Goal: Task Accomplishment & Management: Manage account settings

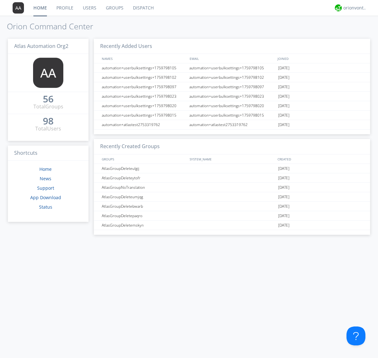
click at [89, 8] on link "Users" at bounding box center [89, 8] width 23 height 16
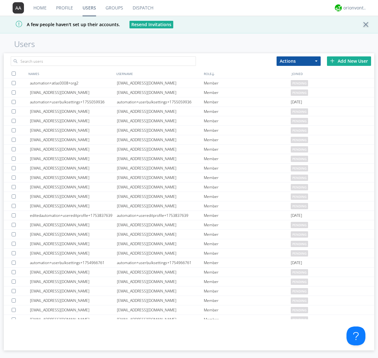
click at [349, 61] on div "Add New User" at bounding box center [349, 60] width 44 height 9
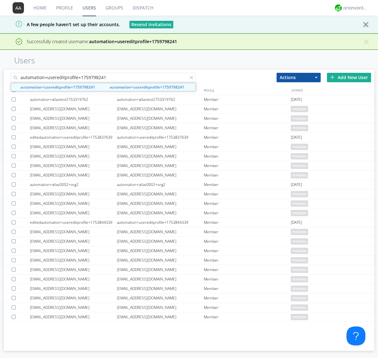
type input "automation+usereditprofile+1759798241"
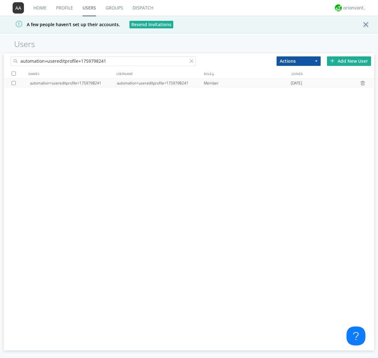
click at [160, 83] on div "automation+usereditprofile+1759798241" at bounding box center [160, 82] width 87 height 9
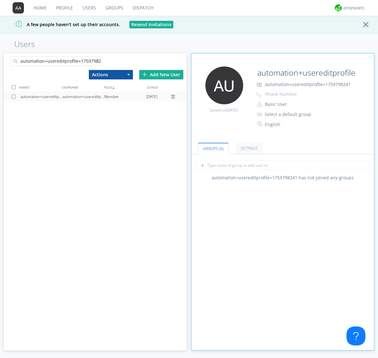
click at [306, 72] on input "automation+usereditprofile+1759798241" at bounding box center [306, 72] width 102 height 13
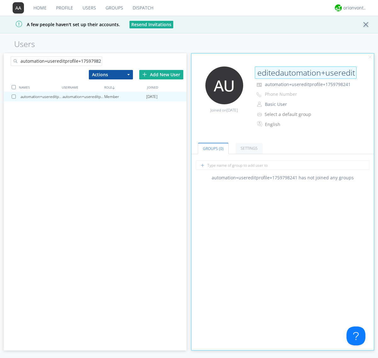
type input "editedautomation+usereditprofile+1759798241"
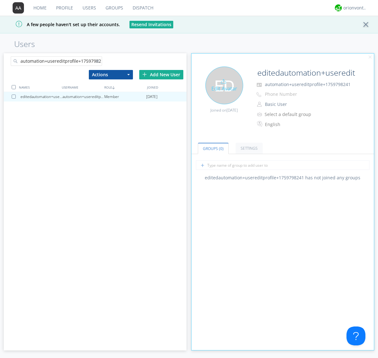
click at [224, 85] on div "Edit Avatar" at bounding box center [224, 85] width 38 height 38
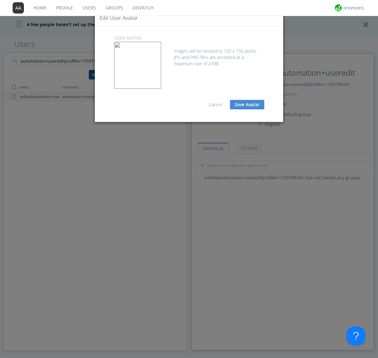
click at [247, 105] on button "Save Avatar" at bounding box center [247, 104] width 34 height 9
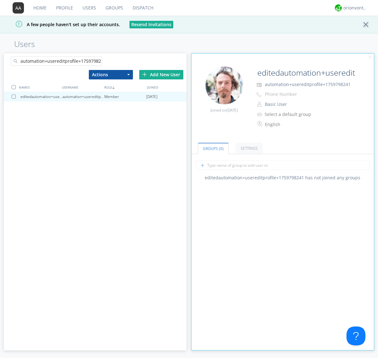
click at [99, 62] on div at bounding box center [99, 62] width 6 height 6
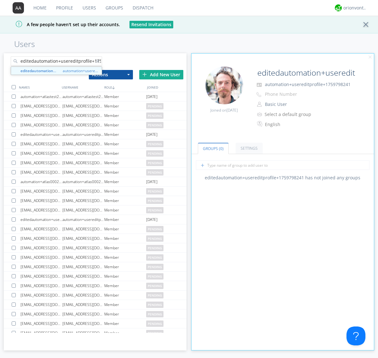
scroll to position [0, 17]
type input "editedautomation+usereditprofile+1759798241"
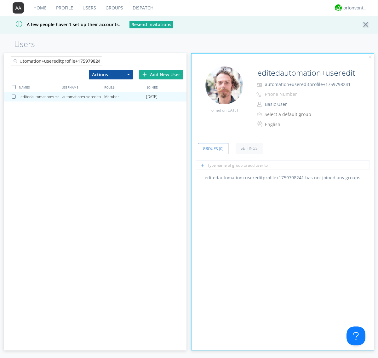
click at [14, 87] on div at bounding box center [14, 87] width 4 height 4
click at [111, 74] on button "Actions" at bounding box center [111, 74] width 44 height 9
click at [0, 0] on link "Delete User" at bounding box center [0, 0] width 0 height 0
